Goal: Task Accomplishment & Management: Manage account settings

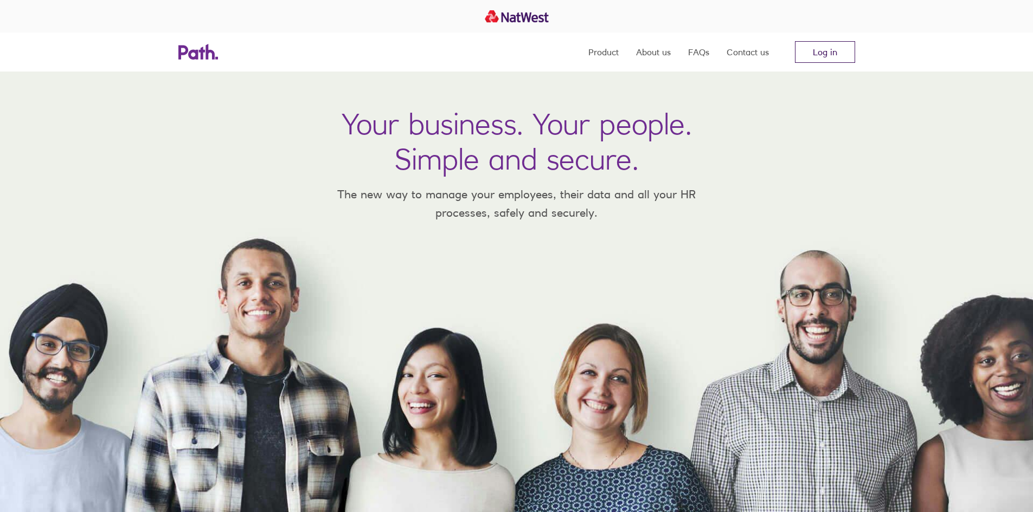
click at [818, 49] on link "Log in" at bounding box center [825, 52] width 60 height 22
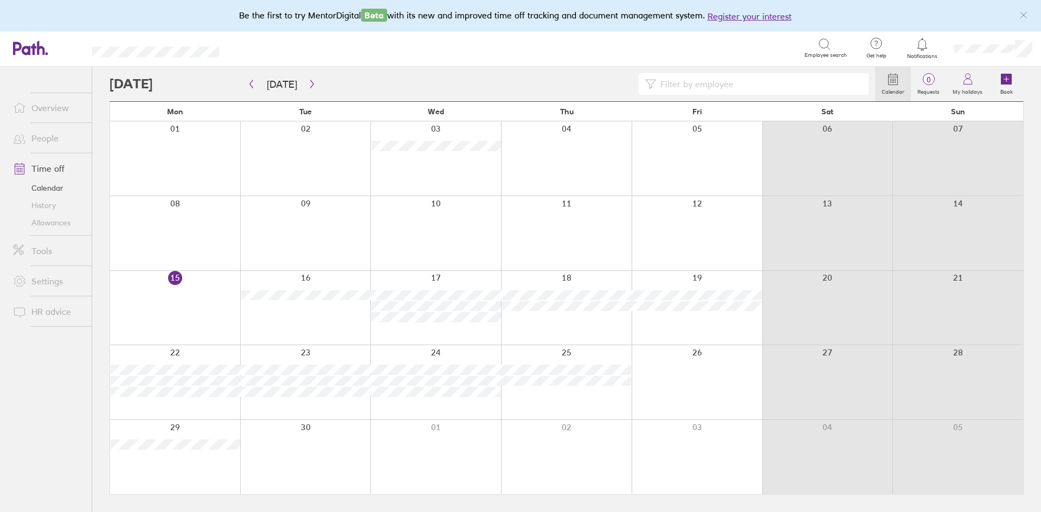
click at [828, 50] on icon at bounding box center [824, 44] width 13 height 13
click at [821, 44] on icon at bounding box center [824, 44] width 13 height 13
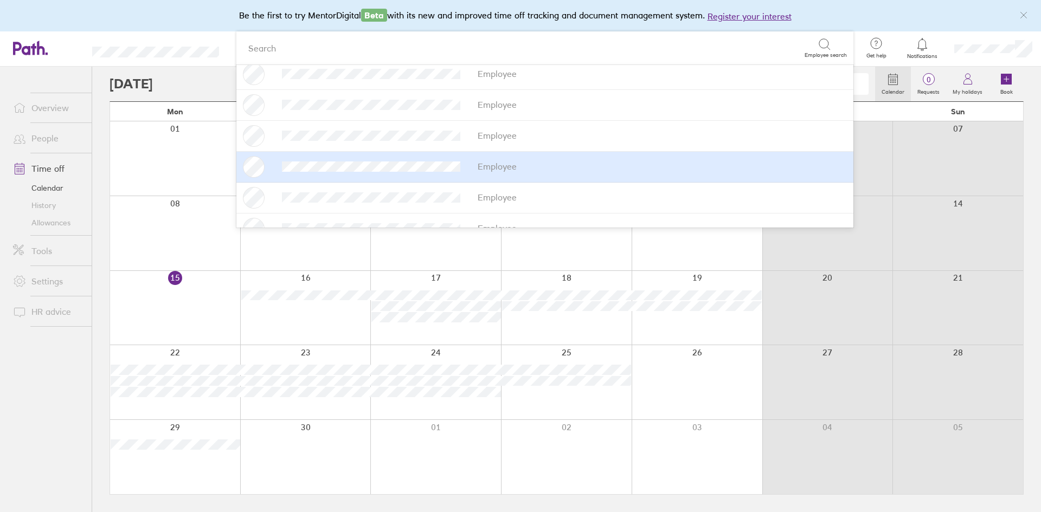
scroll to position [182, 0]
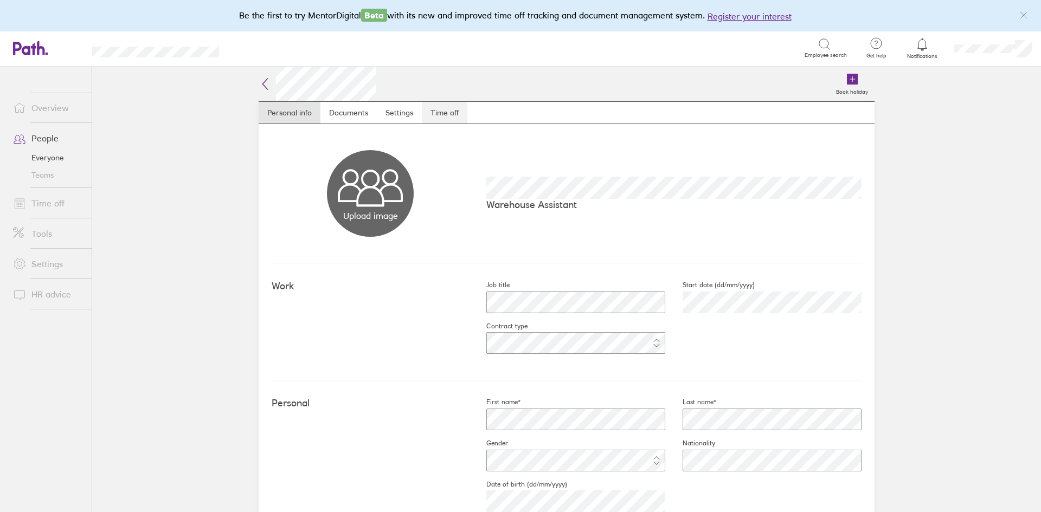
click at [440, 109] on link "Time off" at bounding box center [445, 113] width 46 height 22
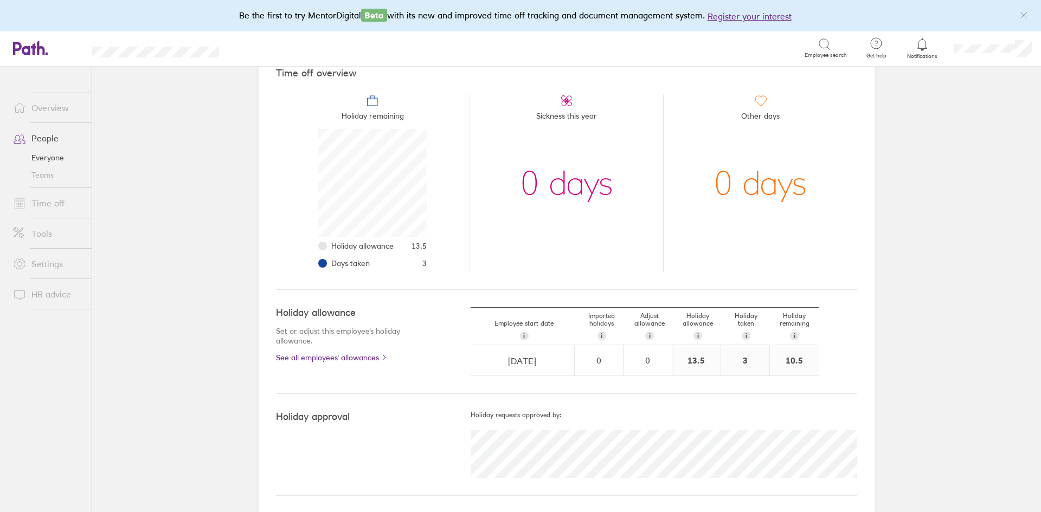
scroll to position [105, 0]
click at [561, 101] on icon at bounding box center [566, 99] width 13 height 13
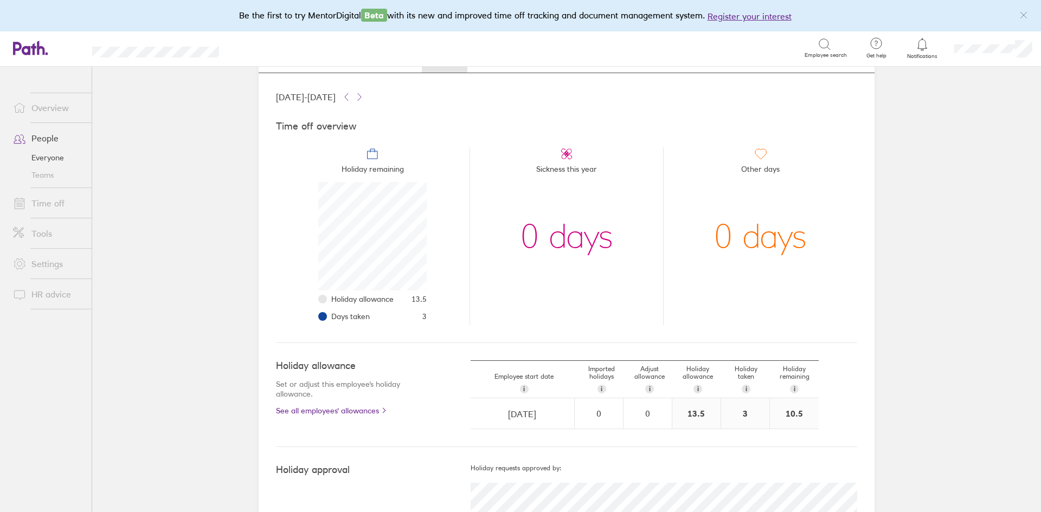
click at [48, 202] on link "Time off" at bounding box center [47, 204] width 87 height 22
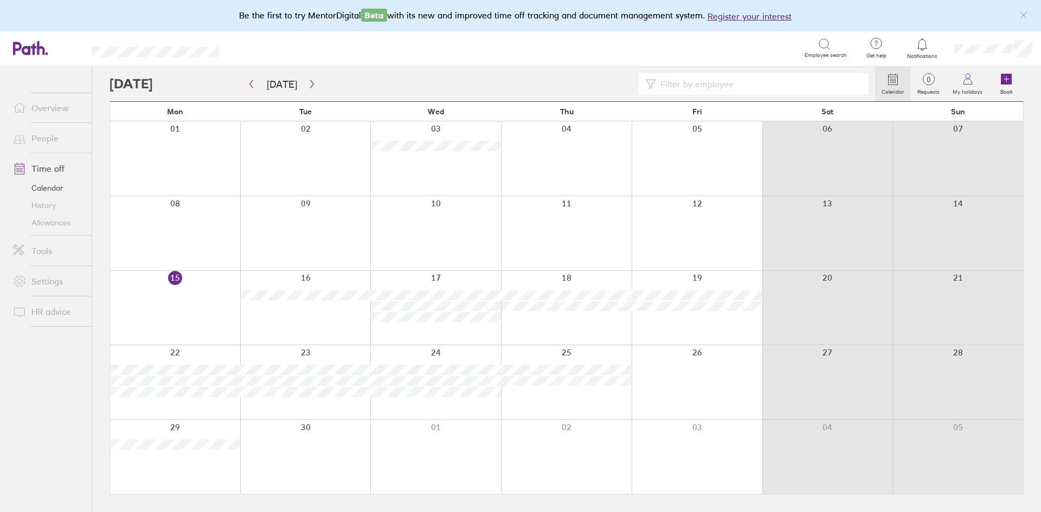
click at [831, 47] on icon at bounding box center [824, 44] width 13 height 13
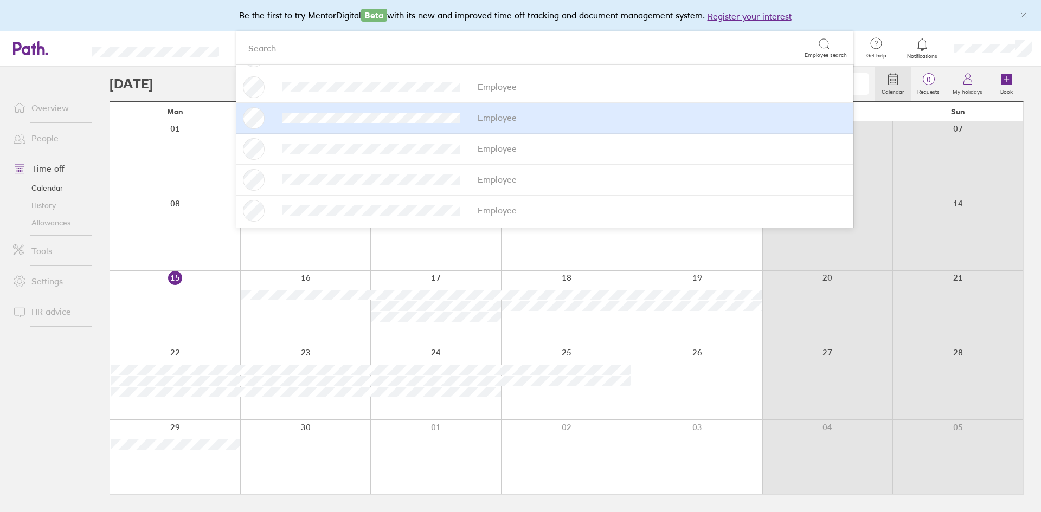
scroll to position [182, 0]
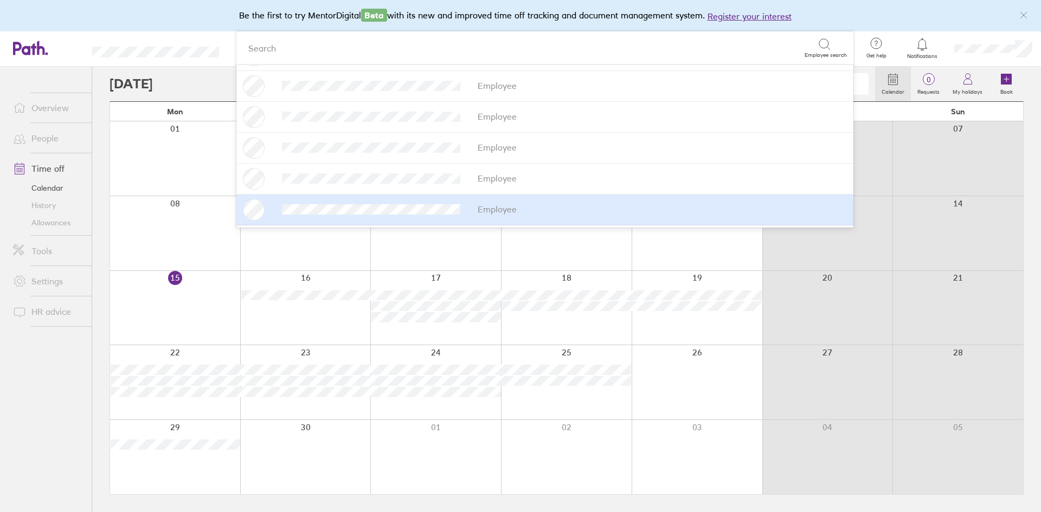
click at [327, 216] on div "Employee" at bounding box center [545, 210] width 604 height 22
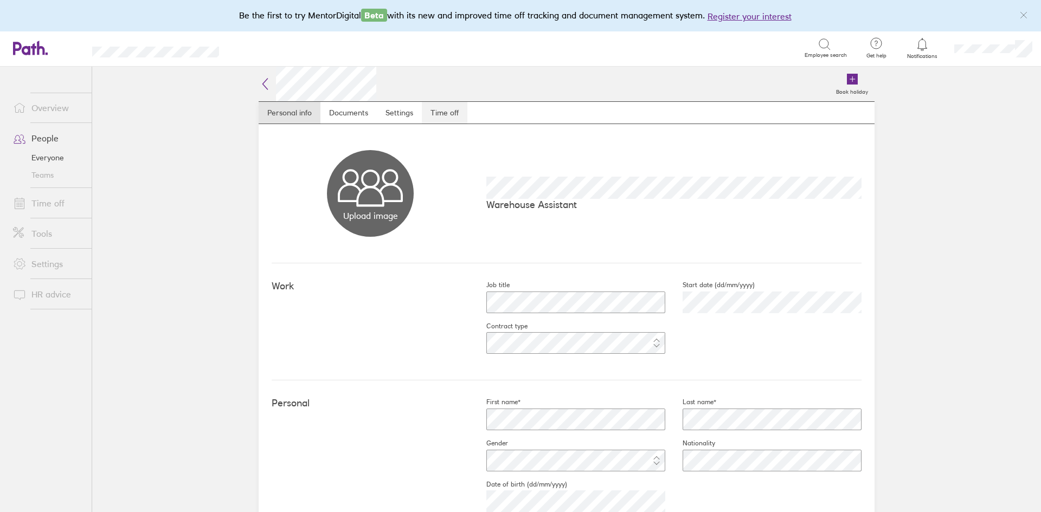
click at [450, 111] on link "Time off" at bounding box center [445, 113] width 46 height 22
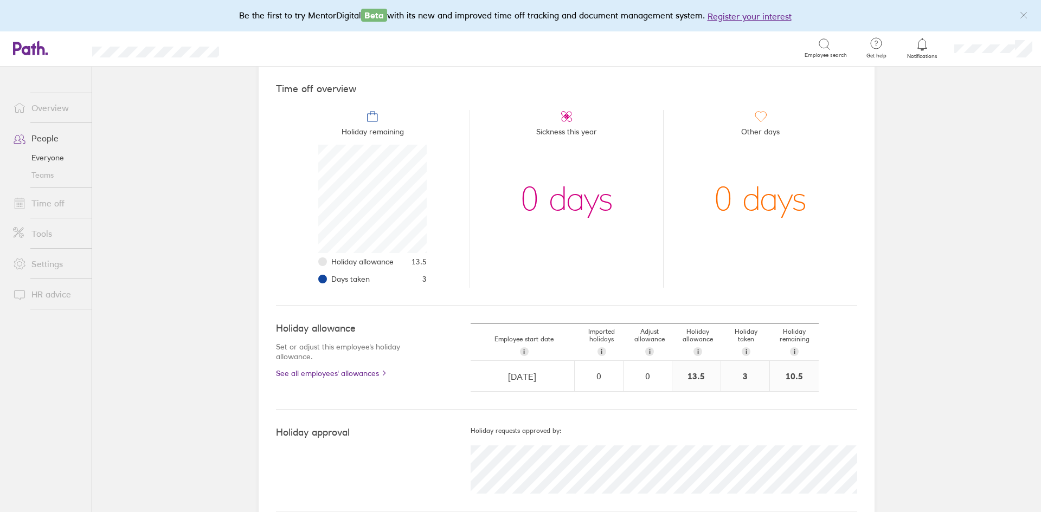
scroll to position [105, 0]
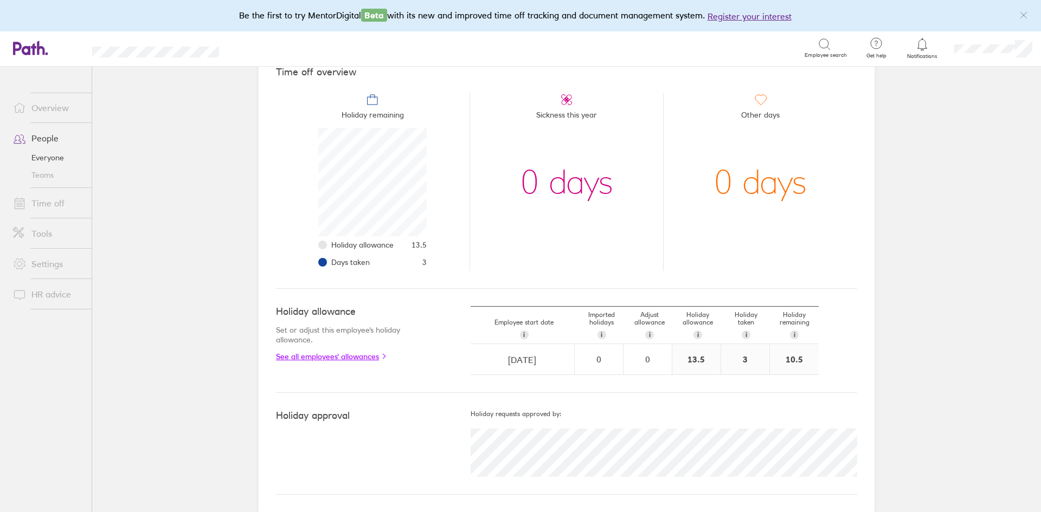
click at [301, 355] on link "See all employees' allowances" at bounding box center [351, 357] width 151 height 9
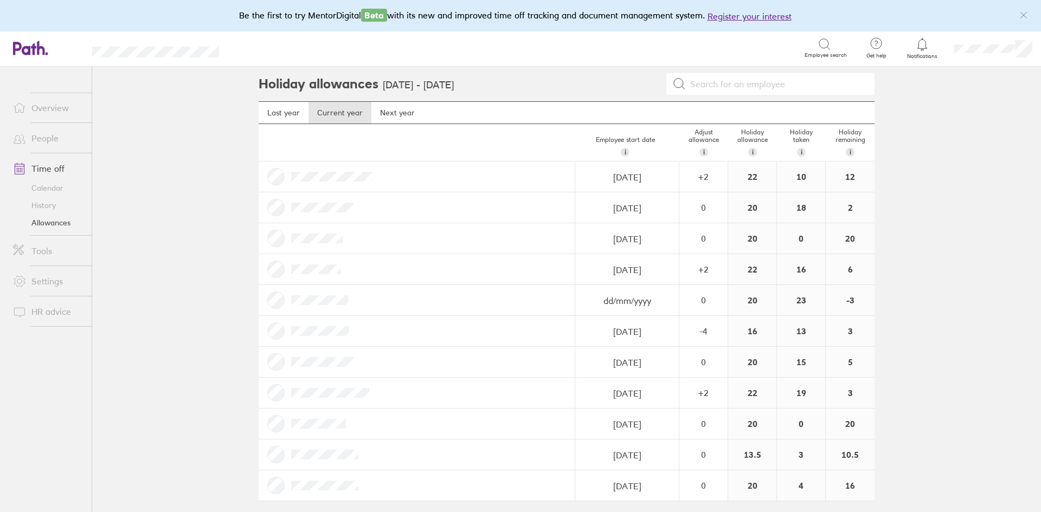
click at [758, 81] on input at bounding box center [777, 84] width 182 height 21
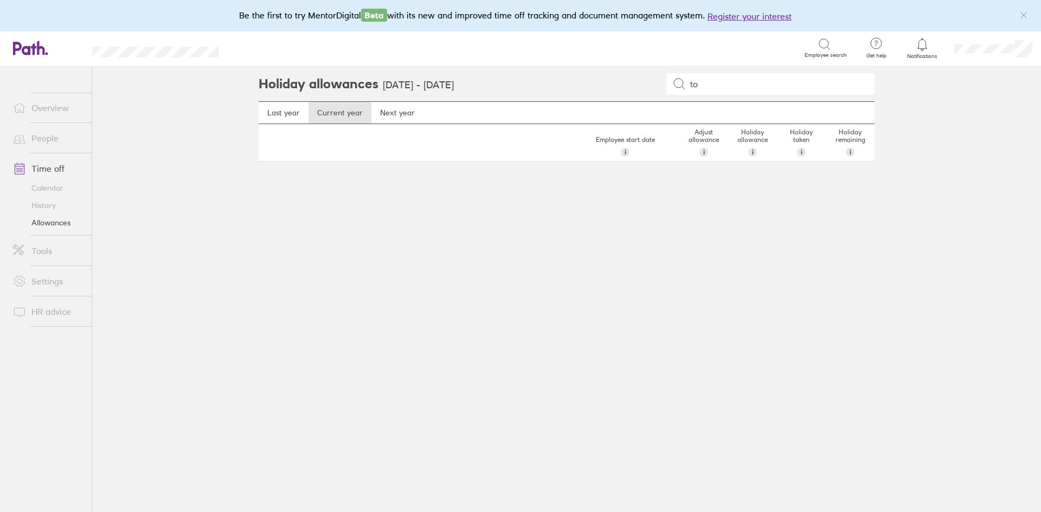
type input "t"
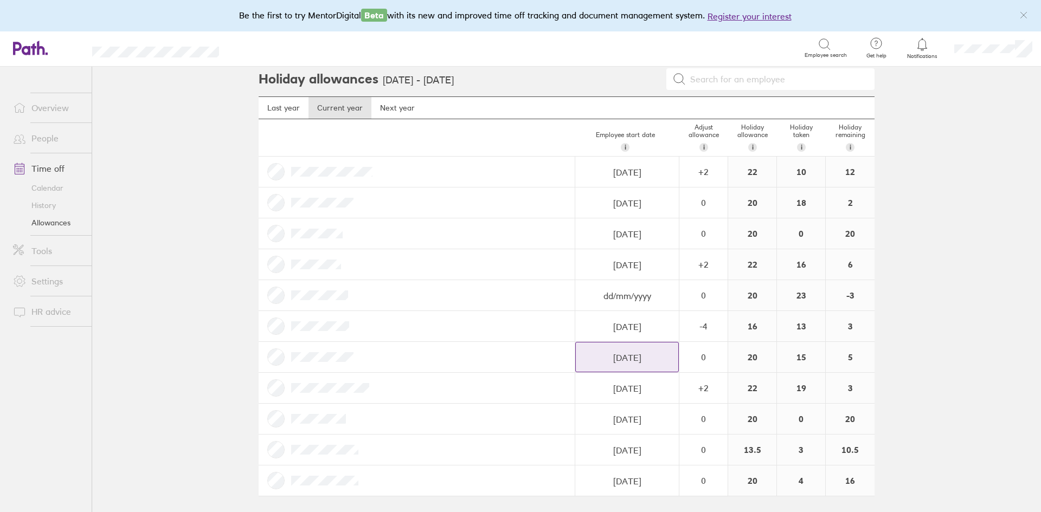
scroll to position [7, 0]
click at [798, 82] on input at bounding box center [777, 77] width 182 height 21
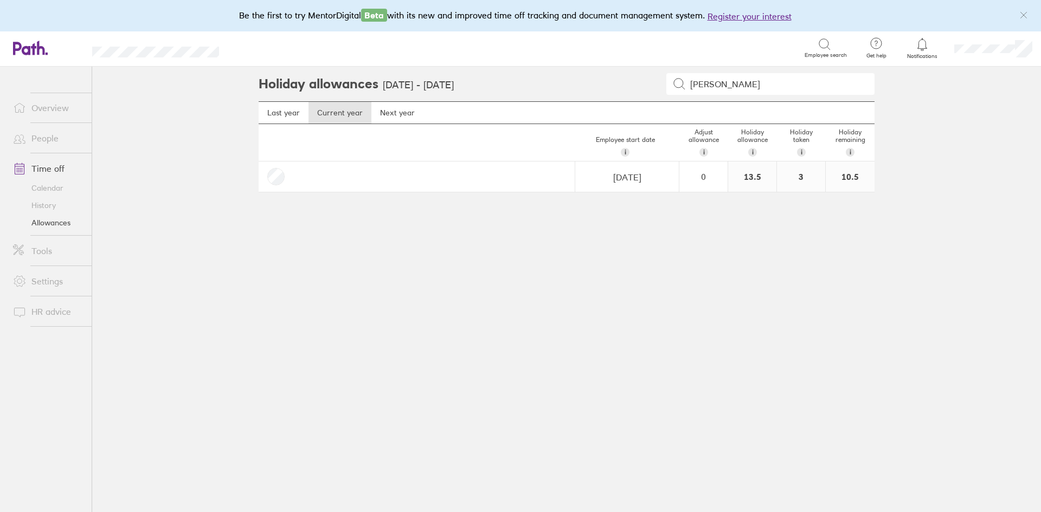
scroll to position [0, 0]
type input "thomas"
click at [276, 181] on div at bounding box center [417, 177] width 317 height 30
click at [50, 206] on link "History" at bounding box center [47, 205] width 87 height 17
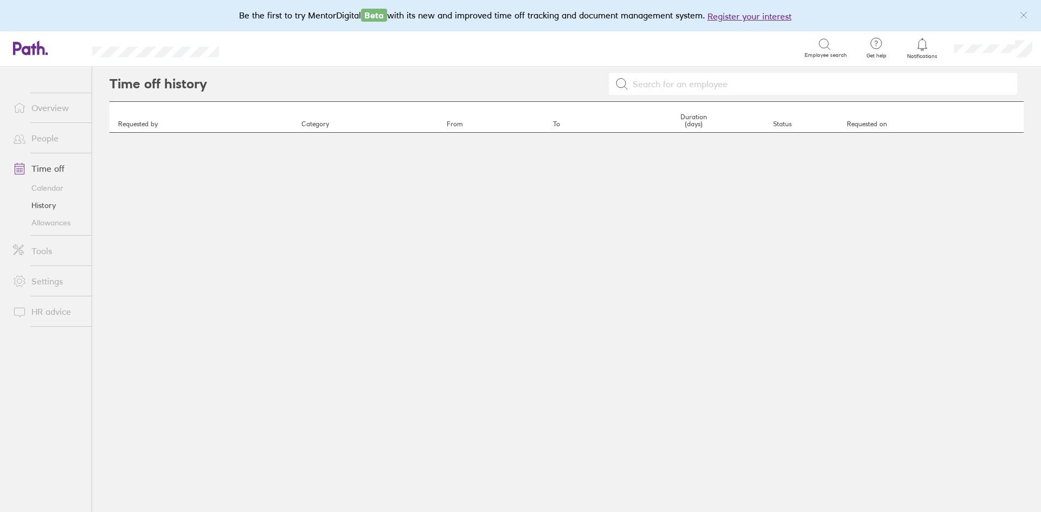
click at [52, 188] on link "Calendar" at bounding box center [47, 188] width 87 height 17
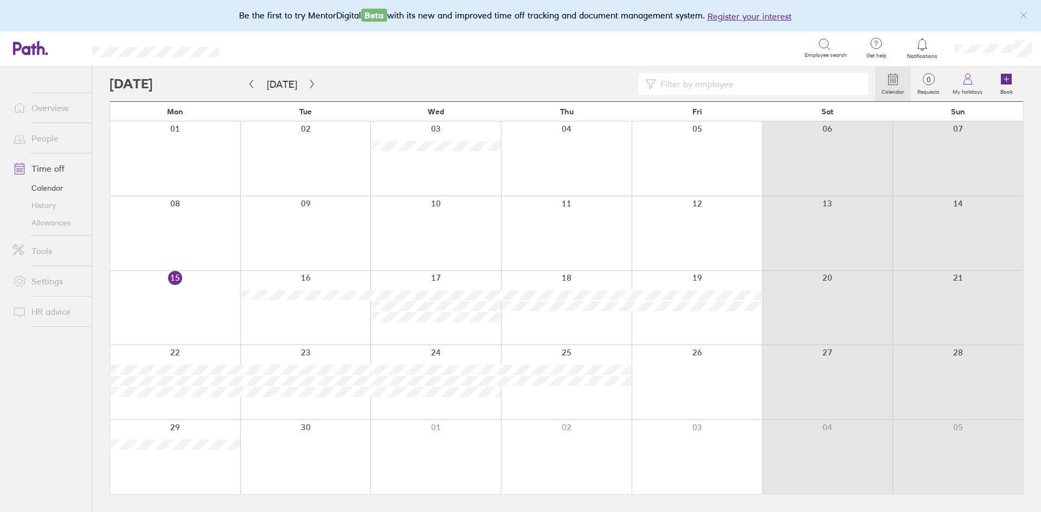
click at [52, 174] on link "Time off" at bounding box center [47, 169] width 87 height 22
click at [188, 297] on div at bounding box center [175, 308] width 130 height 74
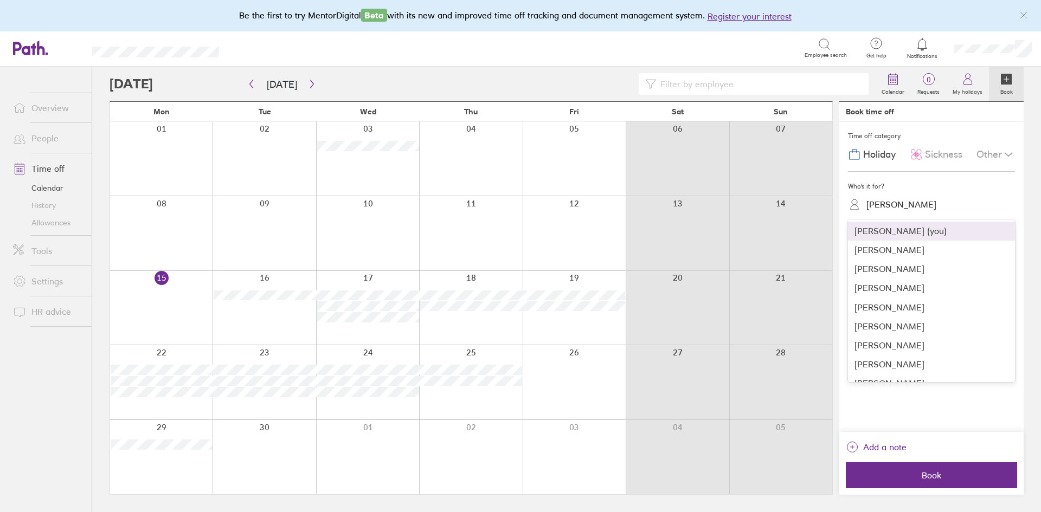
click at [936, 201] on div "Lorna Bristow" at bounding box center [938, 204] width 154 height 17
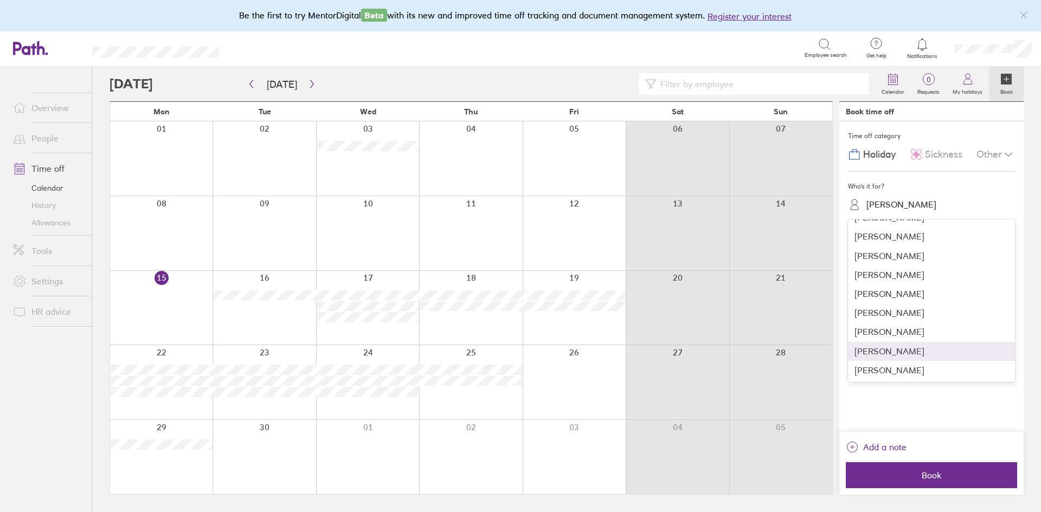
click at [881, 352] on div "Thomas Watling" at bounding box center [931, 351] width 167 height 19
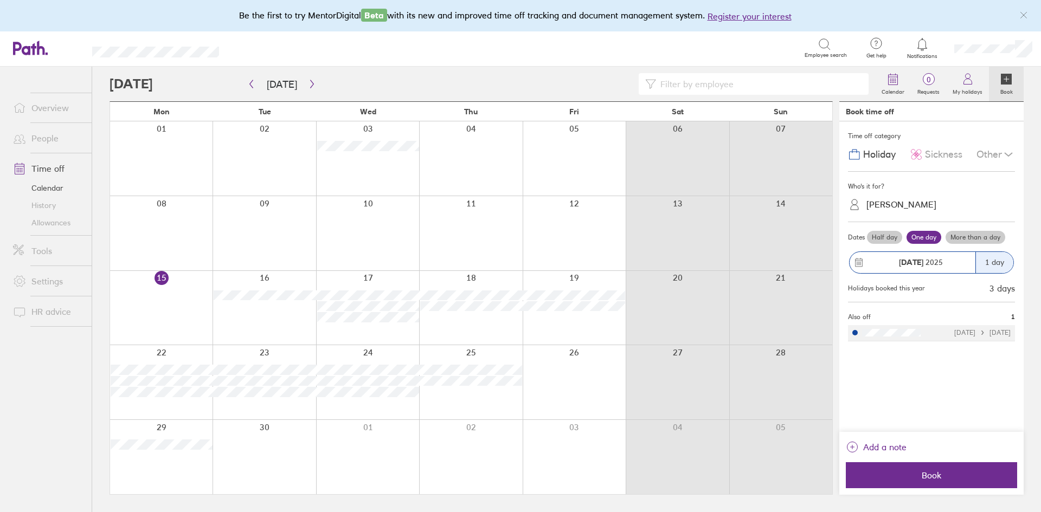
click at [944, 152] on span "Sickness" at bounding box center [943, 154] width 37 height 11
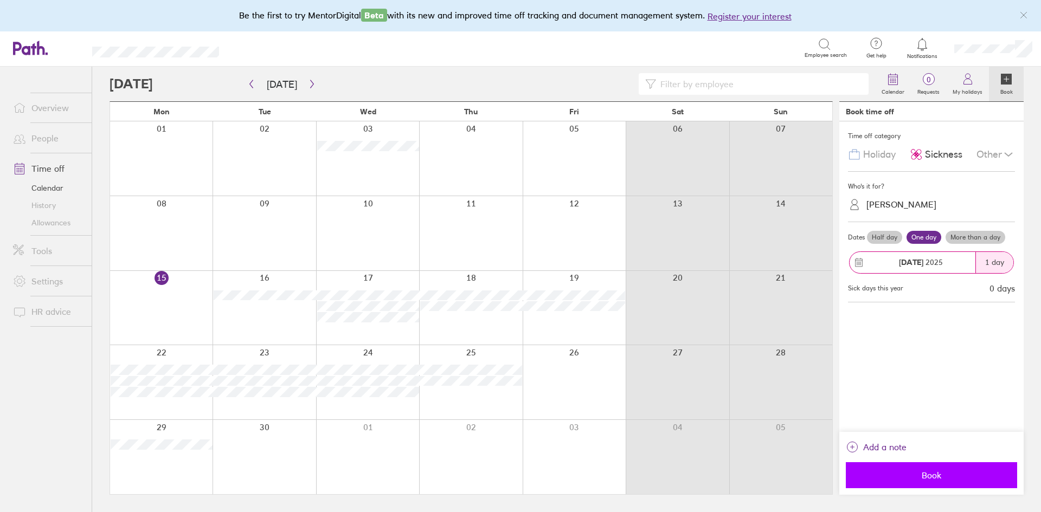
click at [917, 480] on span "Book" at bounding box center [932, 476] width 156 height 10
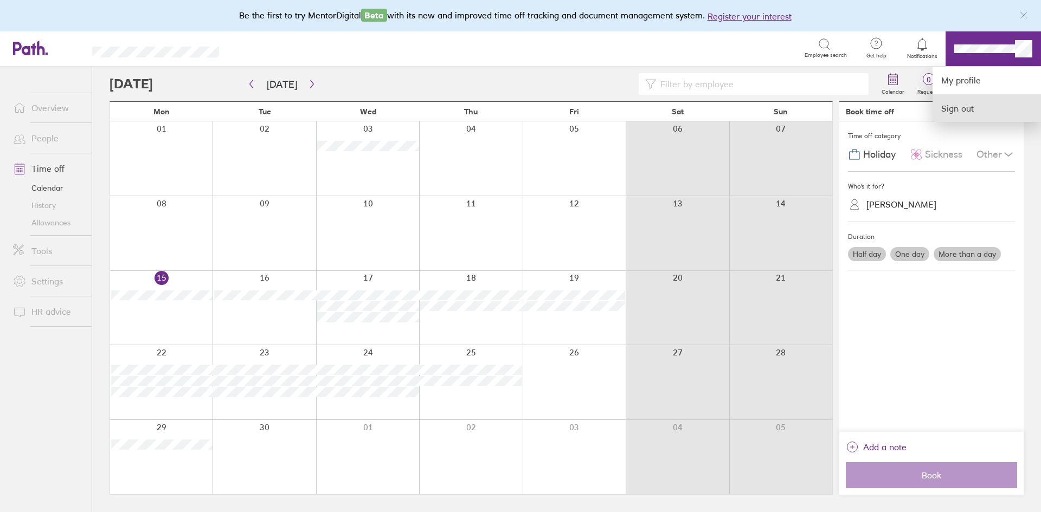
click at [951, 112] on link "Sign out" at bounding box center [987, 108] width 108 height 27
